Goal: Navigation & Orientation: Find specific page/section

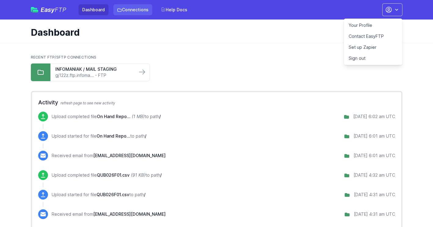
click at [138, 10] on link "Connections" at bounding box center [132, 9] width 39 height 11
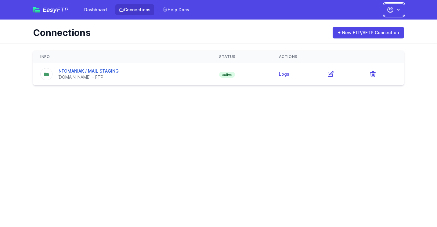
click at [401, 11] on icon "button" at bounding box center [399, 10] width 6 height 6
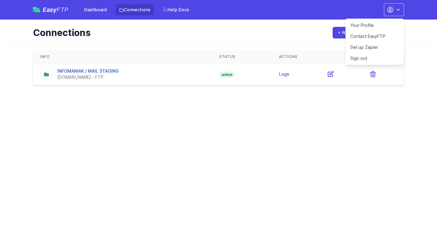
click at [369, 27] on link "Your Profile" at bounding box center [375, 25] width 59 height 11
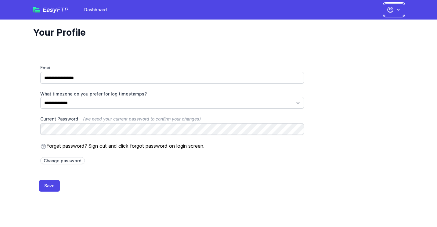
click at [397, 9] on icon "button" at bounding box center [398, 10] width 3 height 2
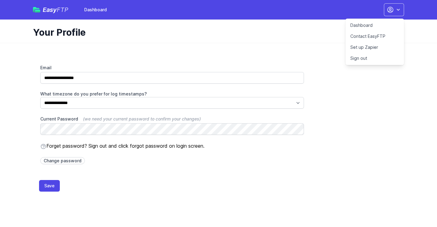
click at [373, 34] on link "Contact EasyFTP" at bounding box center [375, 36] width 59 height 11
